Goal: Check status: Check status

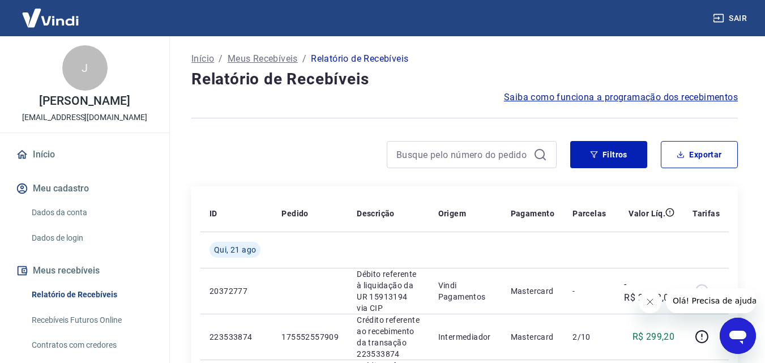
click at [653, 302] on icon "Fechar mensagem da empresa" at bounding box center [649, 301] width 9 height 9
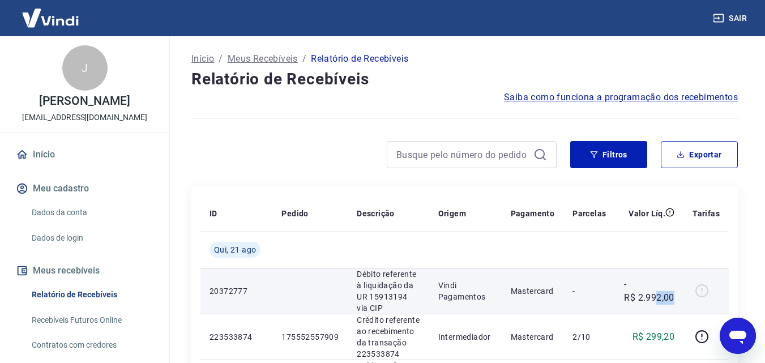
drag, startPoint x: 658, startPoint y: 292, endPoint x: 683, endPoint y: 295, distance: 25.1
click at [683, 295] on td "-R$ 2.992,00" at bounding box center [649, 291] width 69 height 46
drag, startPoint x: 683, startPoint y: 295, endPoint x: 623, endPoint y: 294, distance: 60.6
click at [623, 294] on td "-R$ 2.992,00" at bounding box center [649, 291] width 69 height 46
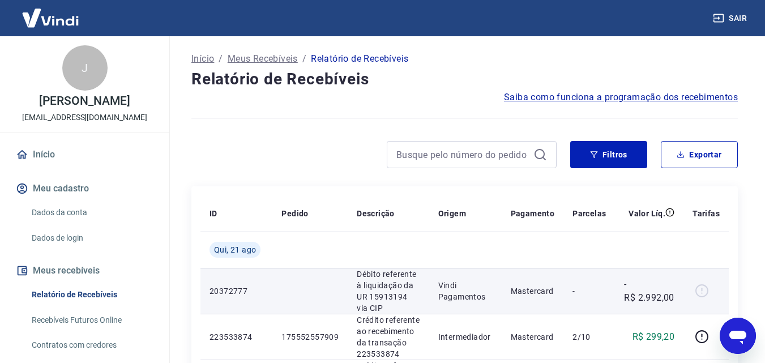
click at [624, 272] on td "-R$ 2.992,00" at bounding box center [649, 291] width 69 height 46
drag, startPoint x: 683, startPoint y: 300, endPoint x: 621, endPoint y: 293, distance: 62.7
click at [621, 293] on td "-R$ 2.992,00" at bounding box center [649, 291] width 69 height 46
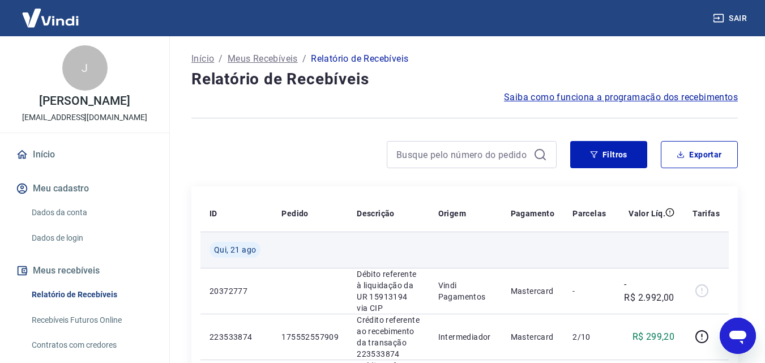
click at [621, 265] on td at bounding box center [649, 250] width 69 height 36
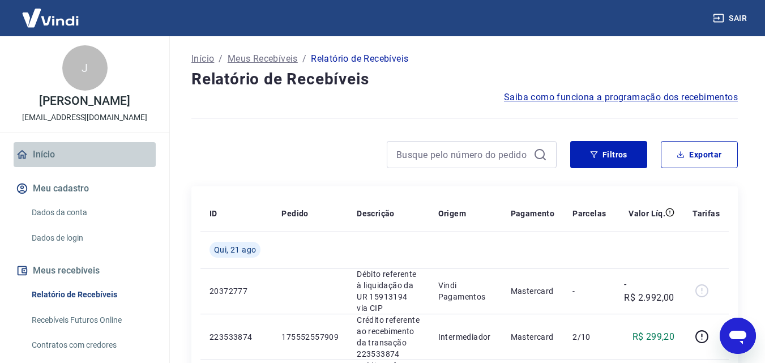
click at [88, 146] on link "Início" at bounding box center [85, 154] width 142 height 25
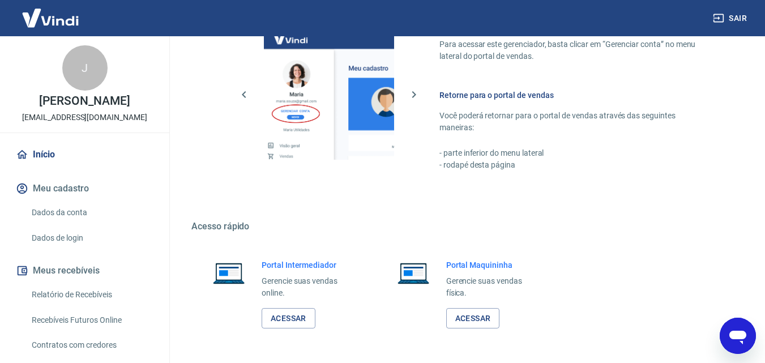
scroll to position [684, 0]
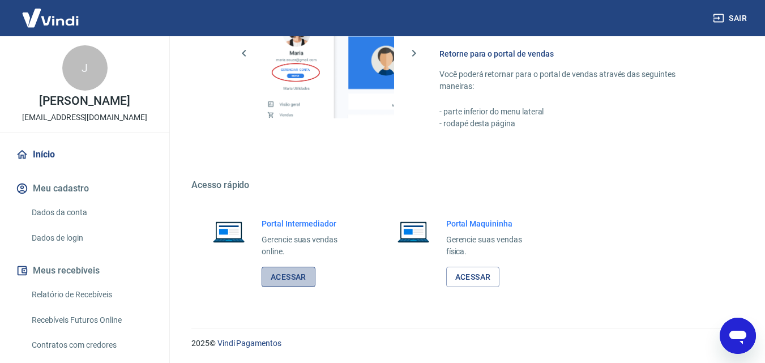
click at [295, 282] on link "Acessar" at bounding box center [289, 277] width 54 height 21
